Goal: Task Accomplishment & Management: Manage account settings

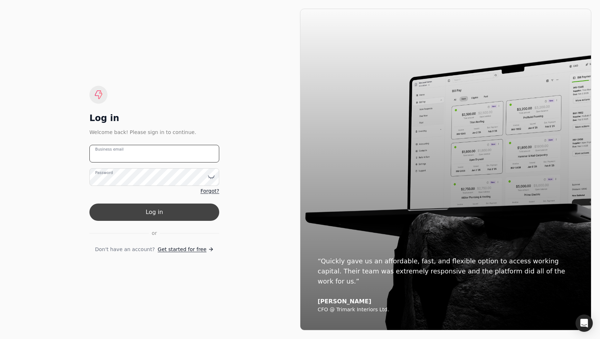
type email "[PERSON_NAME][EMAIL_ADDRESS][DOMAIN_NAME]"
click at [147, 209] on button "Log in" at bounding box center [154, 212] width 130 height 17
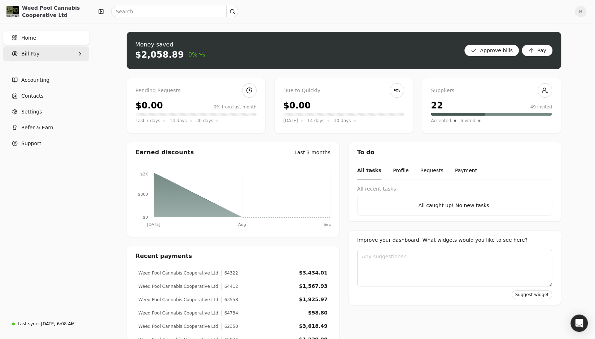
click at [66, 54] on Pay "Bill Pay" at bounding box center [46, 54] width 86 height 14
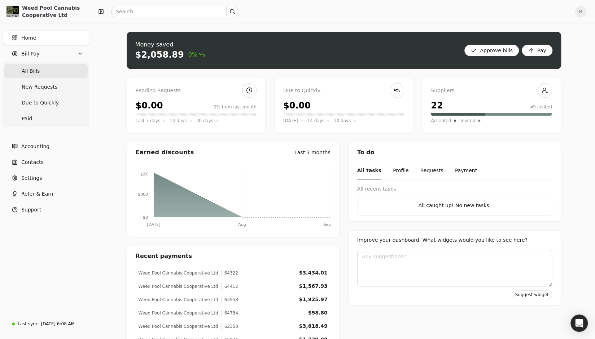
click at [36, 72] on span "All Bills" at bounding box center [31, 71] width 18 height 8
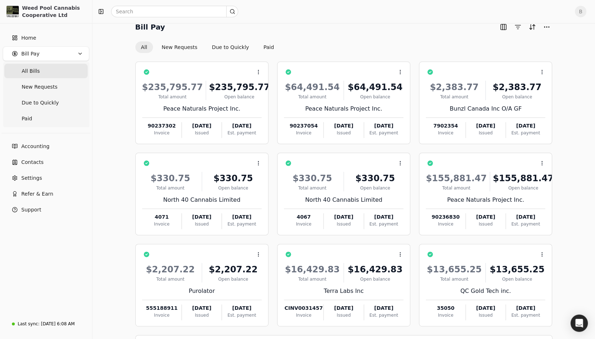
scroll to position [11, 0]
click at [439, 34] on div "Bill Pay All New Requests Due to Quickly Paid" at bounding box center [343, 37] width 417 height 32
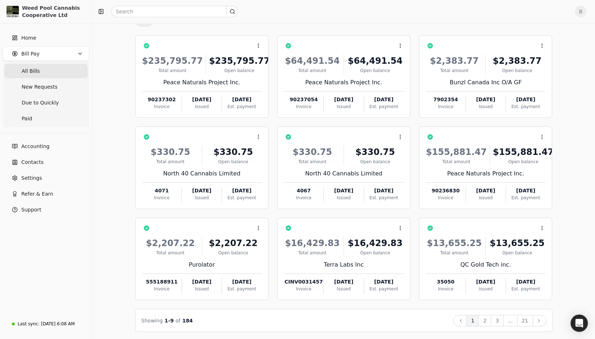
scroll to position [0, 0]
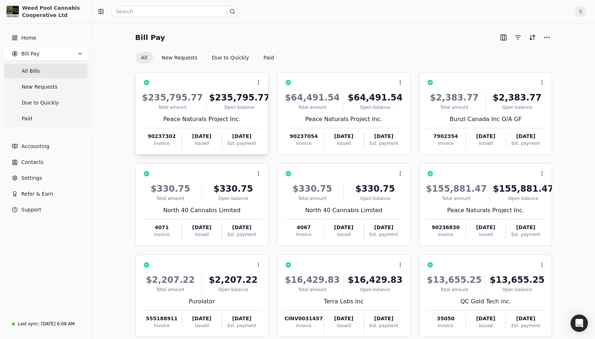
click at [237, 100] on div "$235,795.77" at bounding box center [239, 97] width 61 height 13
click at [267, 100] on span "Open" at bounding box center [269, 101] width 13 height 8
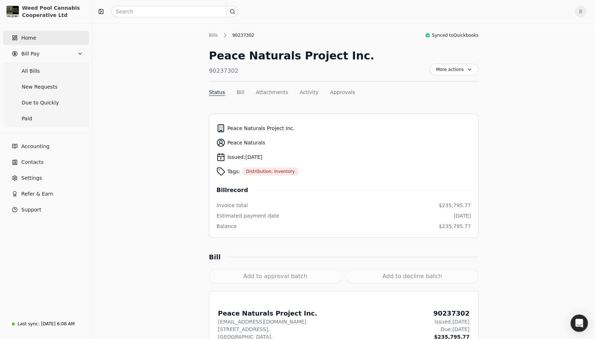
click at [40, 39] on link "Home" at bounding box center [46, 38] width 86 height 14
